Goal: Information Seeking & Learning: Learn about a topic

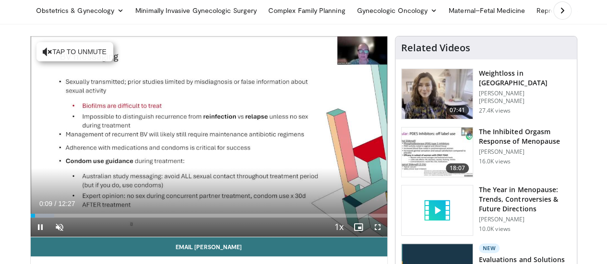
scroll to position [60, 0]
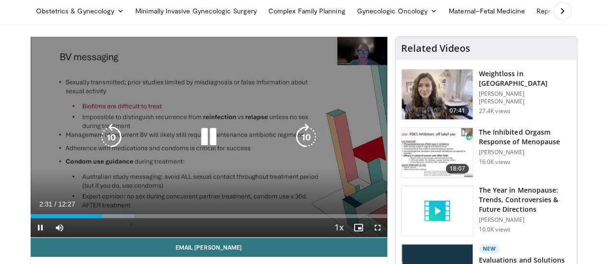
click at [101, 148] on icon "Video Player" at bounding box center [111, 137] width 27 height 27
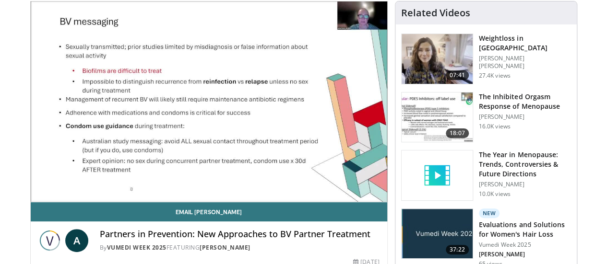
scroll to position [98, 0]
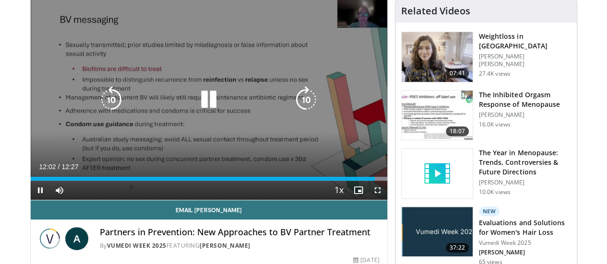
click at [204, 112] on icon "Video Player" at bounding box center [208, 99] width 27 height 27
click at [201, 110] on icon "Video Player" at bounding box center [208, 99] width 27 height 27
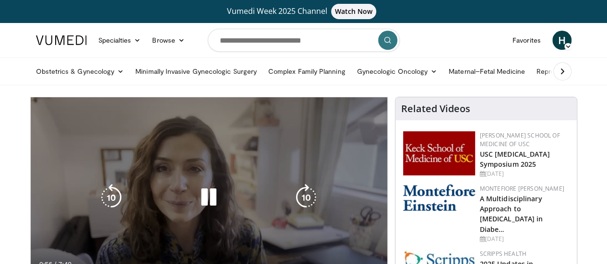
click at [100, 208] on icon "Video Player" at bounding box center [111, 197] width 27 height 27
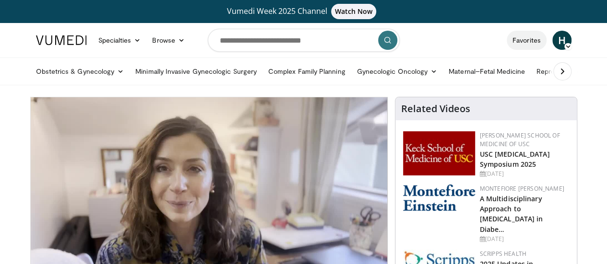
click at [546, 40] on link "Favorites" at bounding box center [527, 40] width 40 height 19
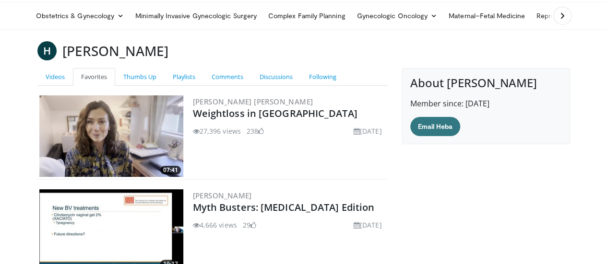
scroll to position [57, 0]
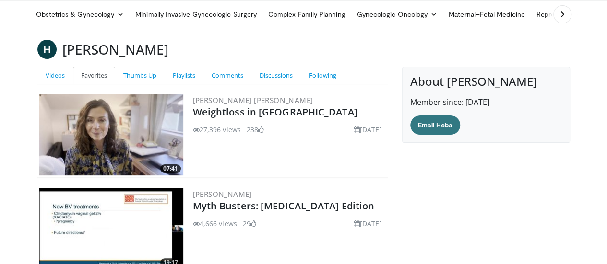
click at [250, 222] on span at bounding box center [253, 224] width 6 height 7
click at [250, 224] on span at bounding box center [253, 224] width 6 height 7
click at [77, 248] on img at bounding box center [111, 229] width 144 height 82
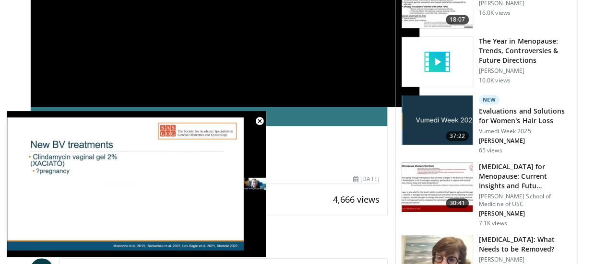
scroll to position [220, 0]
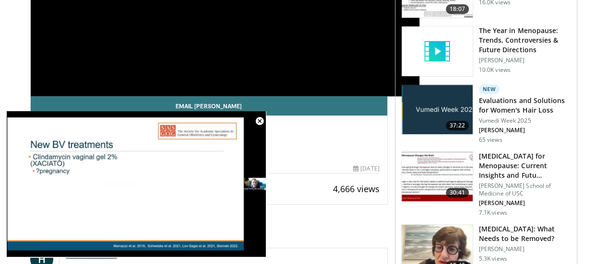
click at [241, 165] on div "10 seconds Tap to unmute" at bounding box center [136, 184] width 259 height 146
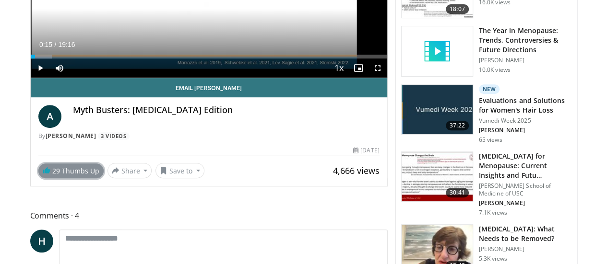
click at [62, 178] on link "29 Thumbs Up" at bounding box center [70, 171] width 65 height 15
click at [62, 178] on link "28 Thumbs Up" at bounding box center [70, 171] width 65 height 15
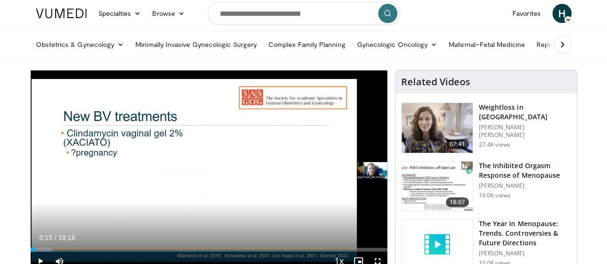
scroll to position [0, 0]
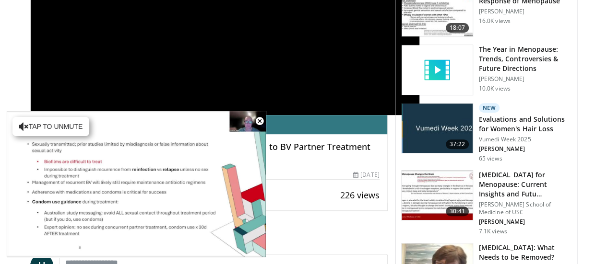
scroll to position [232, 0]
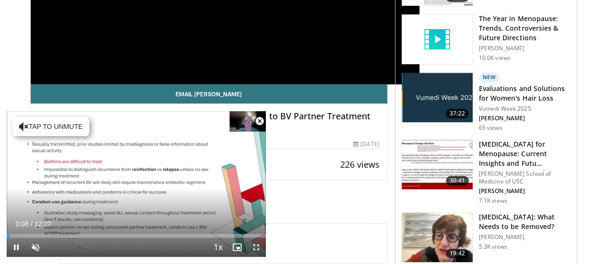
click at [258, 119] on span "Video Player" at bounding box center [259, 121] width 19 height 19
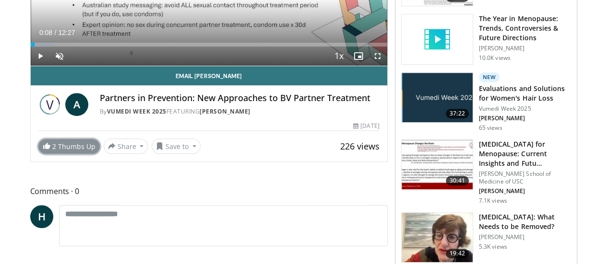
click at [45, 154] on link "2 Thumbs Up" at bounding box center [68, 146] width 61 height 15
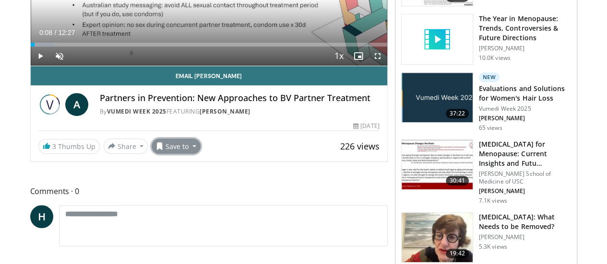
click at [152, 154] on button "Save to" at bounding box center [176, 146] width 49 height 15
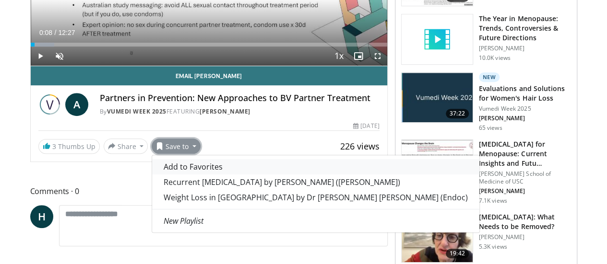
click at [164, 172] on span "Add to Favorites" at bounding box center [193, 167] width 59 height 11
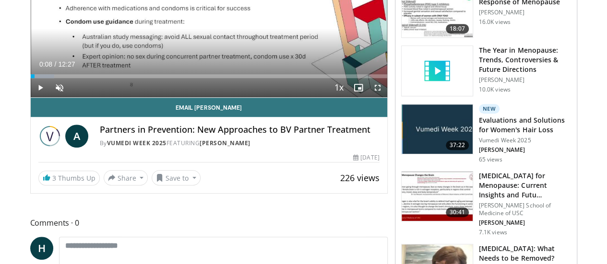
scroll to position [263, 0]
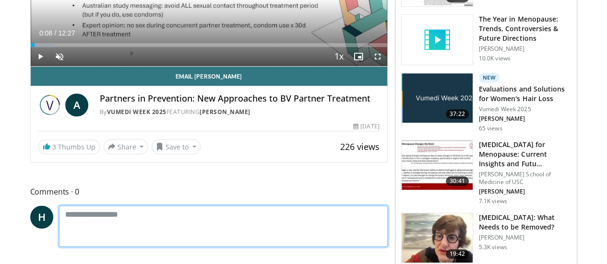
click at [99, 247] on textarea at bounding box center [223, 226] width 329 height 41
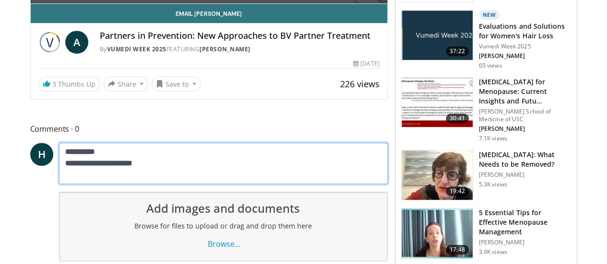
scroll to position [302, 0]
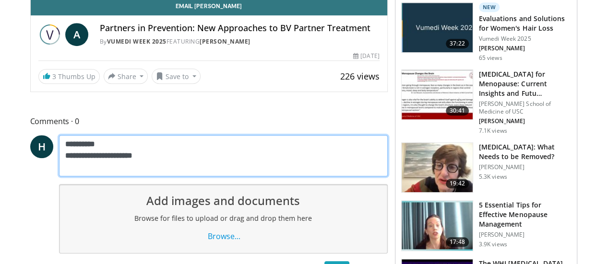
click at [186, 176] on textarea "**********" at bounding box center [223, 155] width 329 height 41
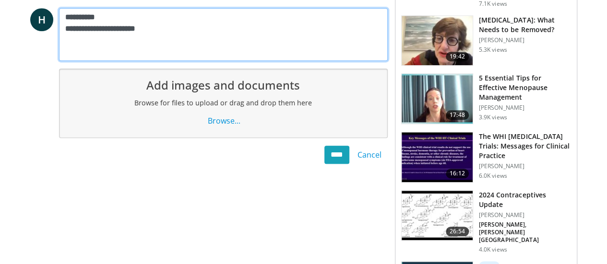
scroll to position [427, 0]
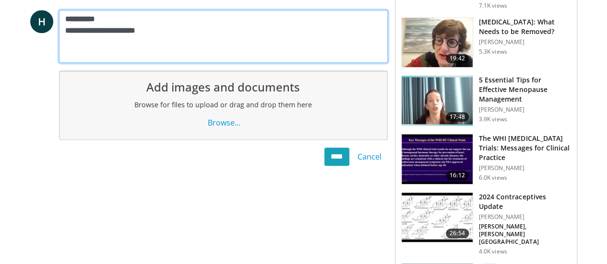
click at [80, 38] on textarea "**********" at bounding box center [223, 36] width 329 height 52
type textarea "**********"
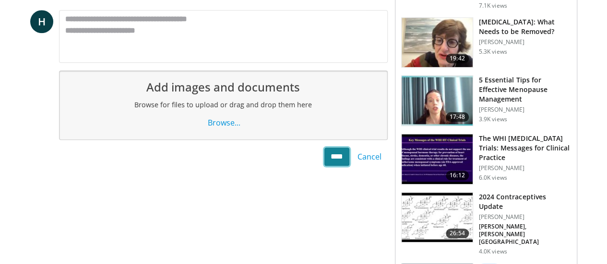
click at [336, 166] on input "****" at bounding box center [336, 157] width 25 height 18
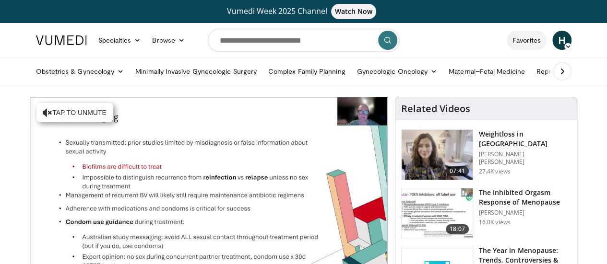
click at [542, 44] on link "Favorites" at bounding box center [527, 40] width 40 height 19
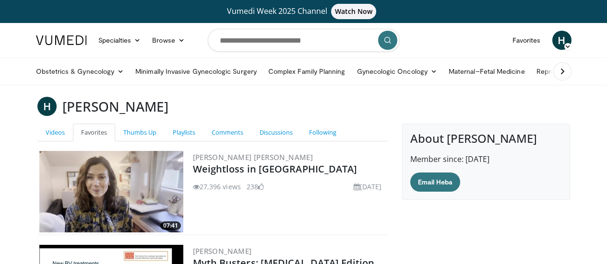
scroll to position [148, 0]
